Goal: Task Accomplishment & Management: Complete application form

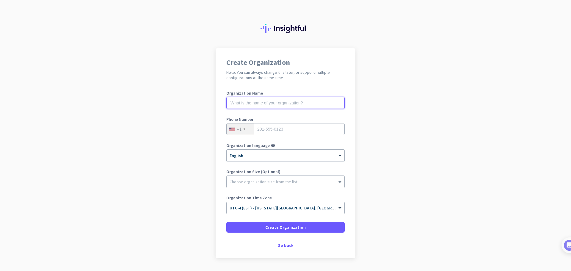
click at [297, 106] on input "text" at bounding box center [285, 103] width 118 height 12
click at [291, 132] on input "tel" at bounding box center [285, 129] width 118 height 12
type input "9176833434"
click at [284, 108] on input "text" at bounding box center [285, 103] width 118 height 12
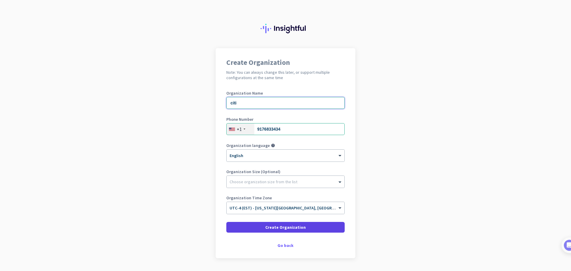
type input "citi"
click at [279, 230] on span at bounding box center [285, 227] width 118 height 14
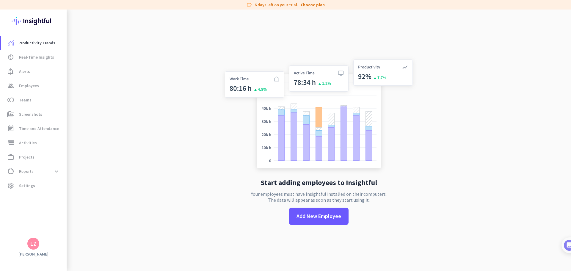
click at [206, 114] on app-no-employees "Start adding employees to Insightful Your employees must have Insightful instal…" at bounding box center [319, 145] width 504 height 271
click at [314, 6] on link "Choose plan" at bounding box center [313, 5] width 24 height 6
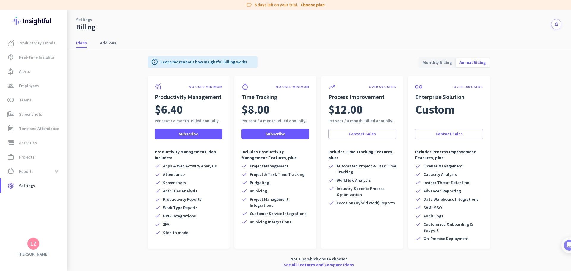
click at [437, 63] on span "Monthly Billing" at bounding box center [437, 62] width 37 height 14
